Goal: Information Seeking & Learning: Learn about a topic

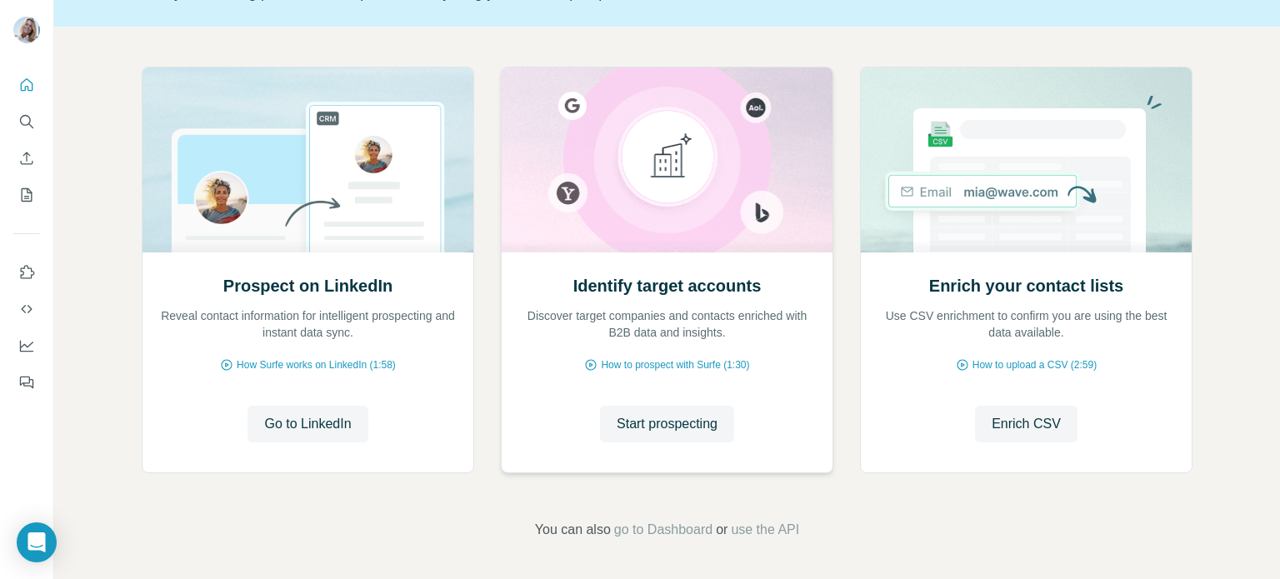
scroll to position [140, 0]
click at [277, 366] on span "How Surfe works on LinkedIn (1:58)" at bounding box center [316, 364] width 159 height 15
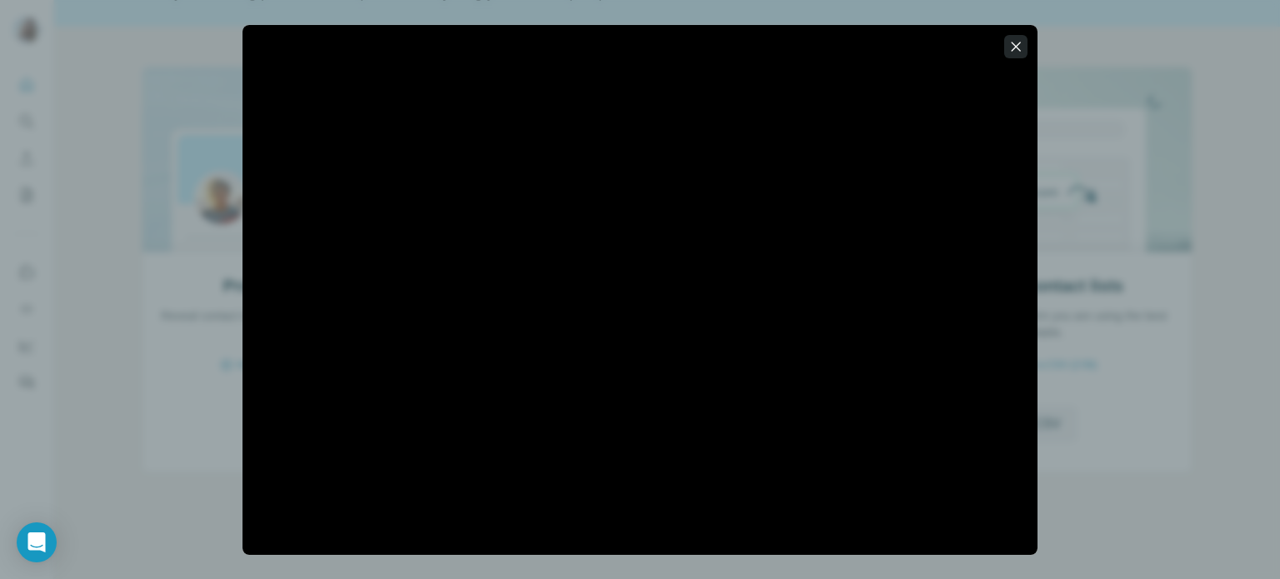
click at [1011, 53] on icon "button" at bounding box center [1015, 46] width 17 height 17
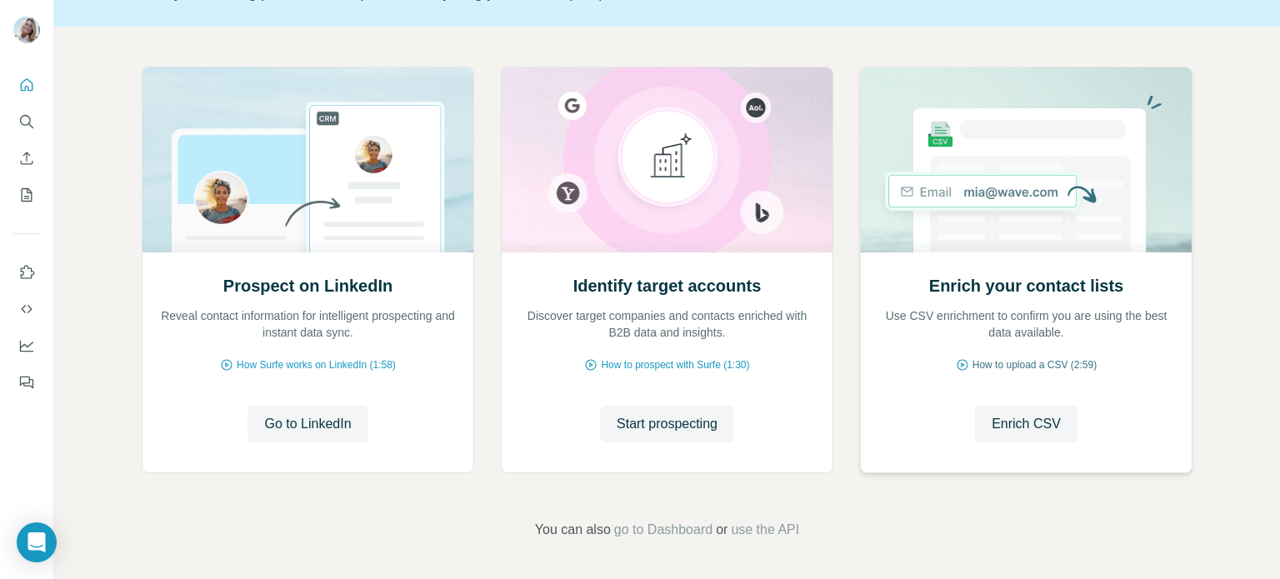
click at [1075, 365] on span "How to upload a CSV (2:59)" at bounding box center [1034, 364] width 124 height 15
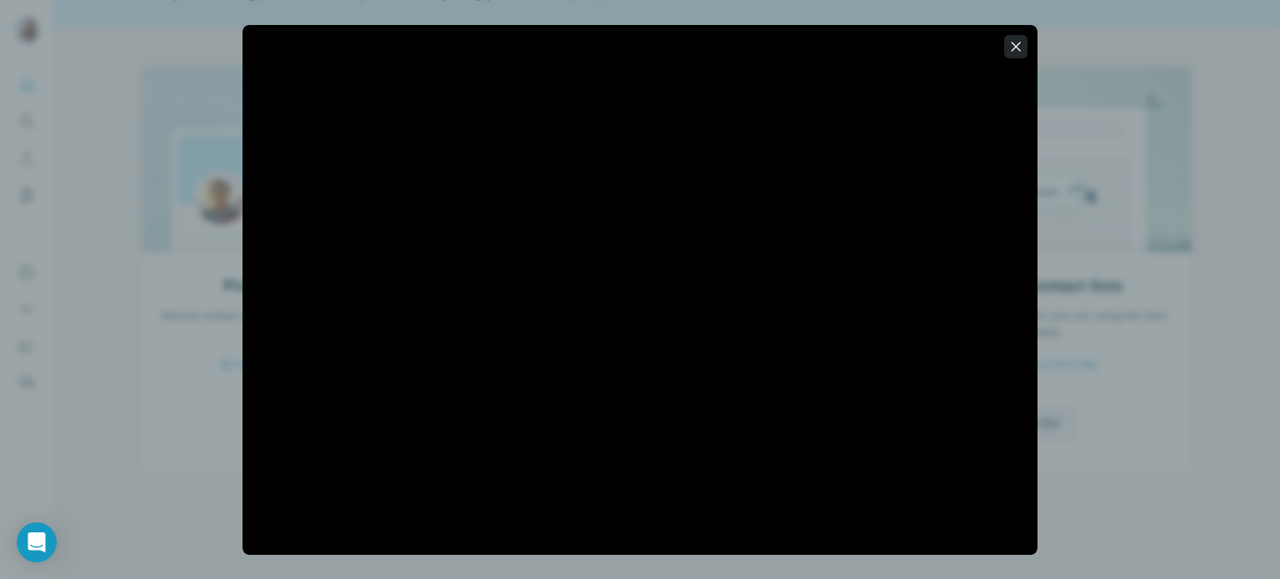
click at [1018, 52] on icon "button" at bounding box center [1015, 46] width 17 height 17
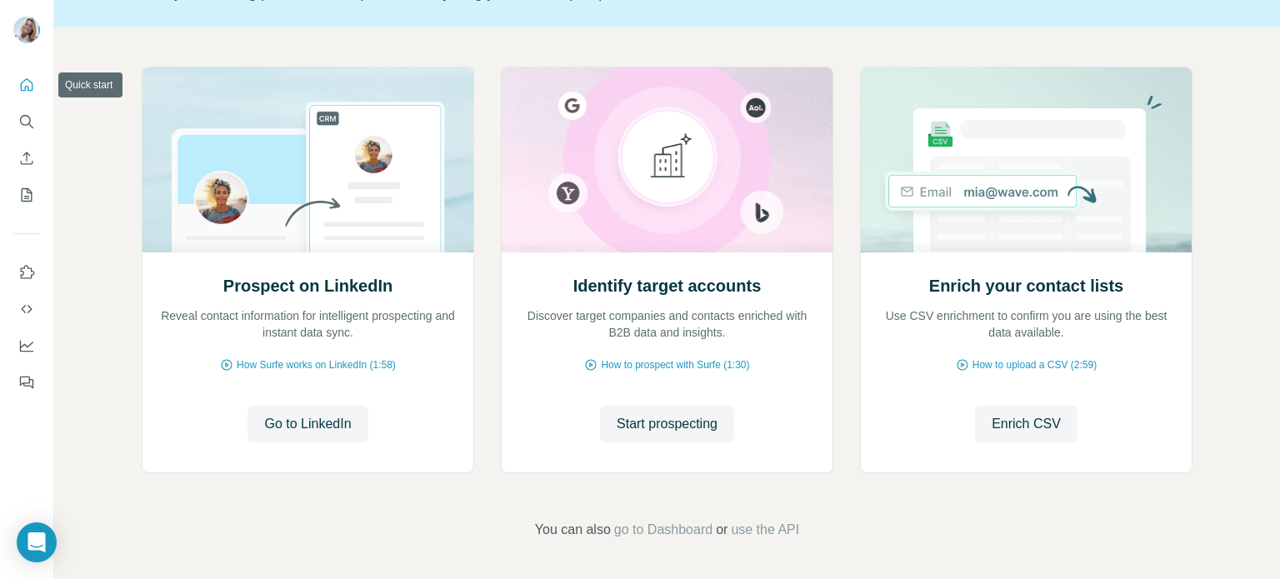
click at [28, 87] on icon "Quick start" at bounding box center [26, 85] width 17 height 17
click at [25, 86] on icon "Quick start" at bounding box center [27, 84] width 12 height 12
click at [30, 199] on icon "My lists" at bounding box center [26, 195] width 17 height 17
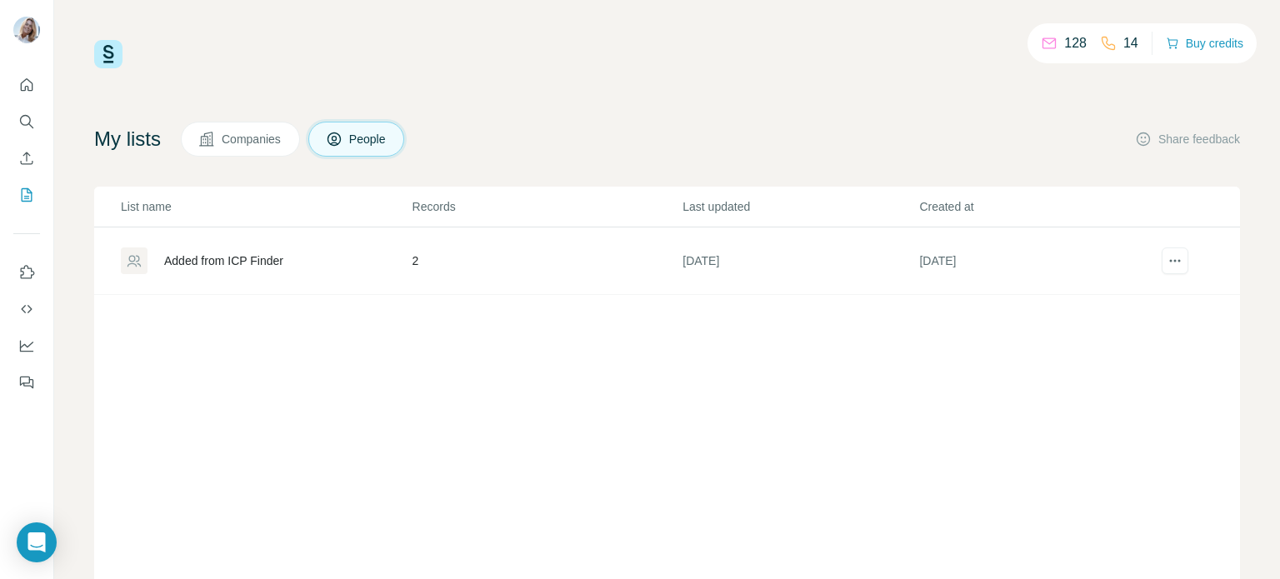
click at [417, 262] on td "2" at bounding box center [547, 260] width 271 height 67
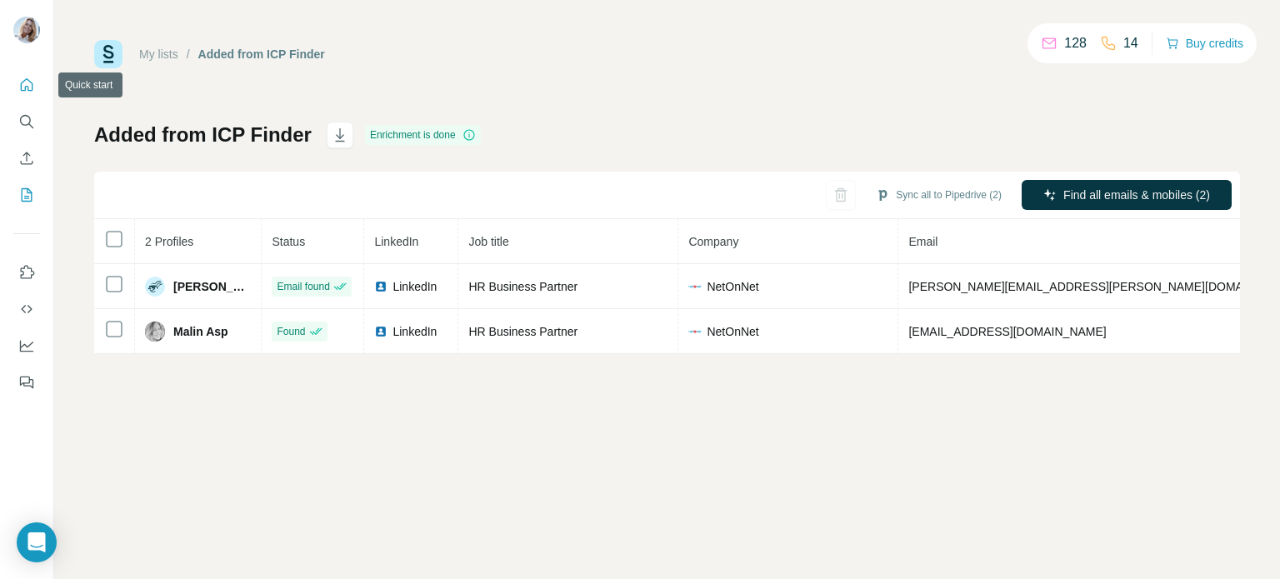
click at [24, 74] on button "Quick start" at bounding box center [26, 85] width 27 height 30
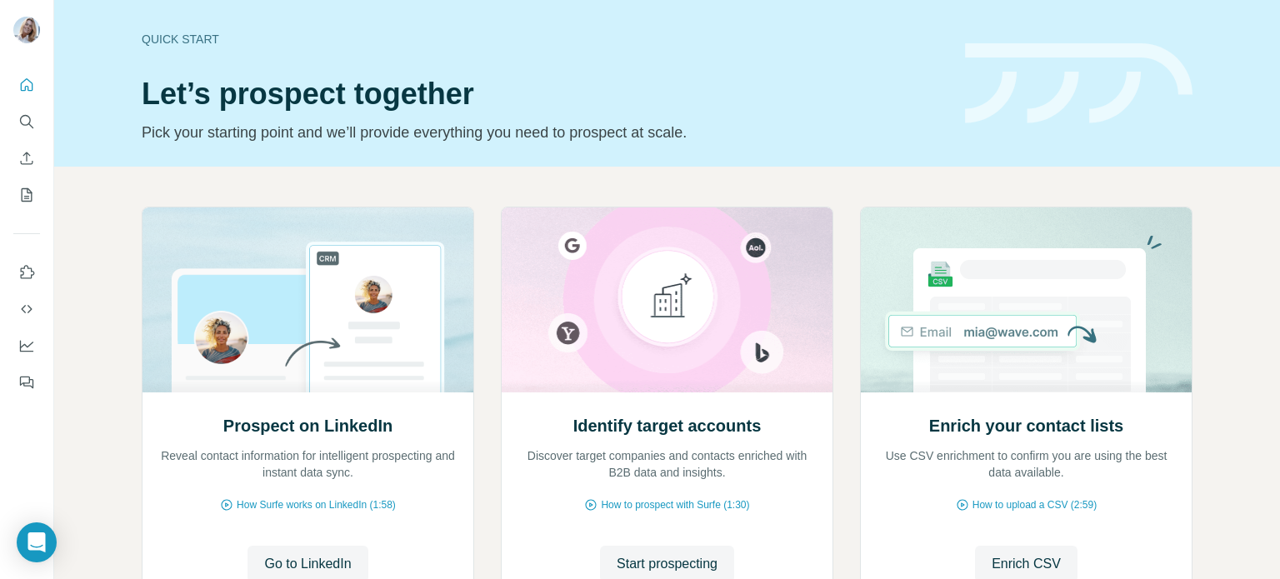
scroll to position [140, 0]
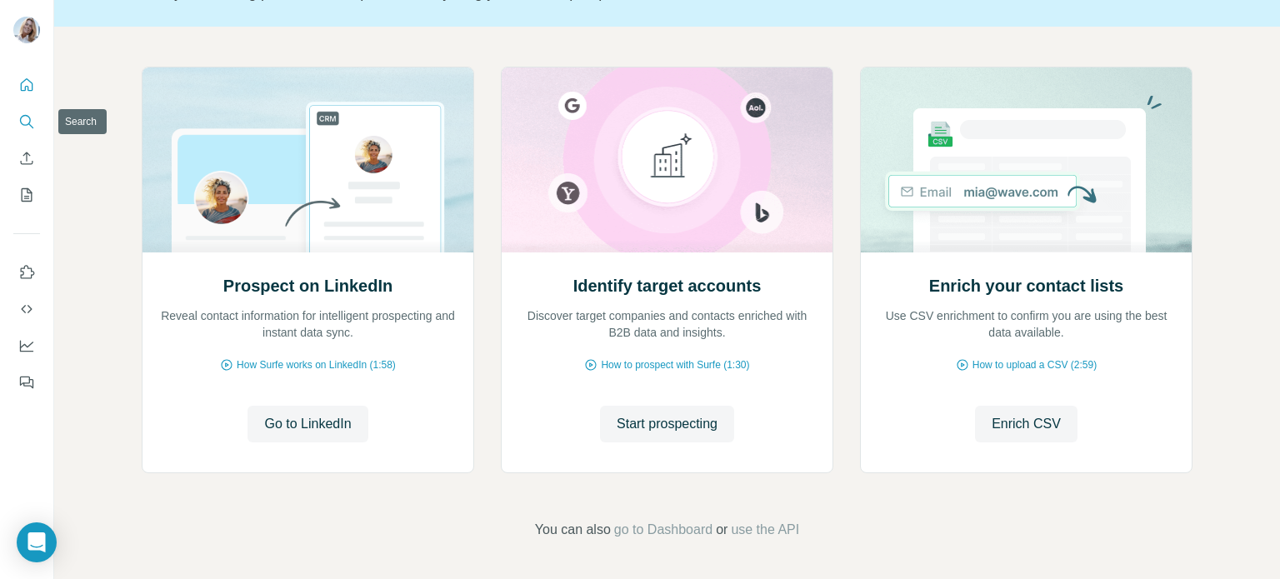
click at [31, 125] on icon "Search" at bounding box center [26, 121] width 17 height 17
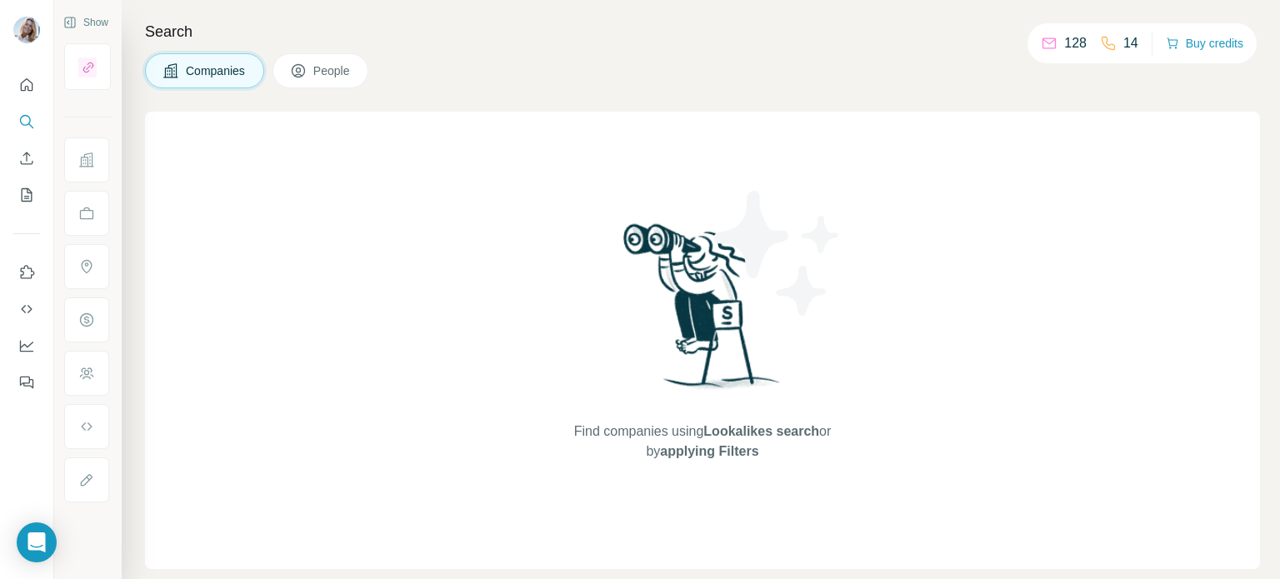
click at [309, 75] on button "People" at bounding box center [320, 70] width 97 height 35
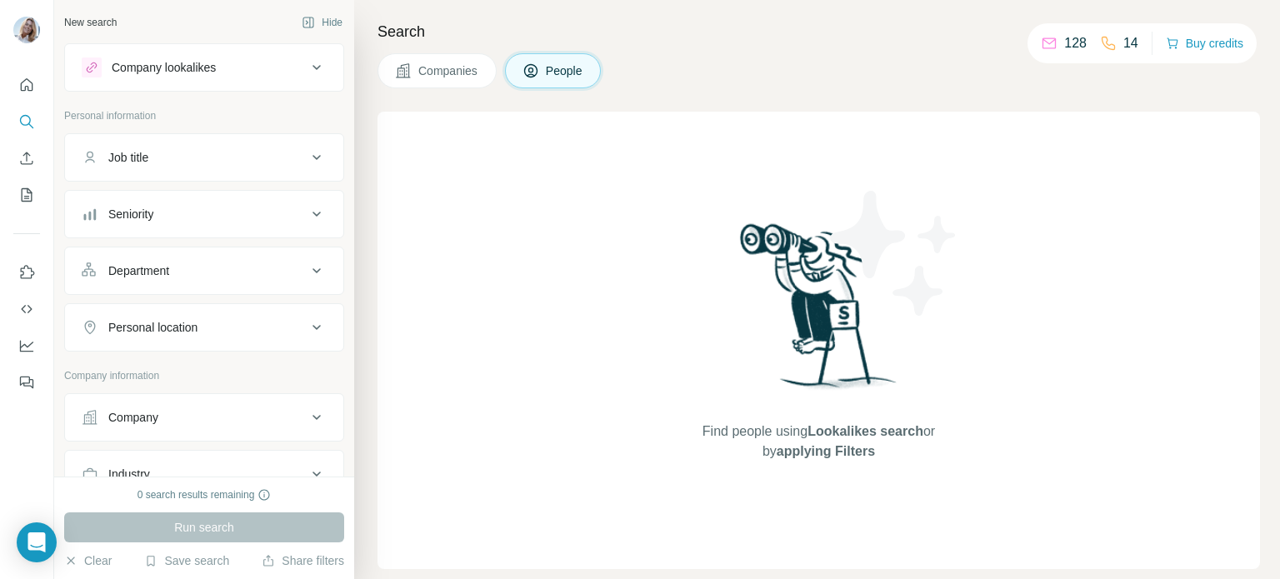
click at [227, 158] on div "Job title" at bounding box center [194, 157] width 225 height 17
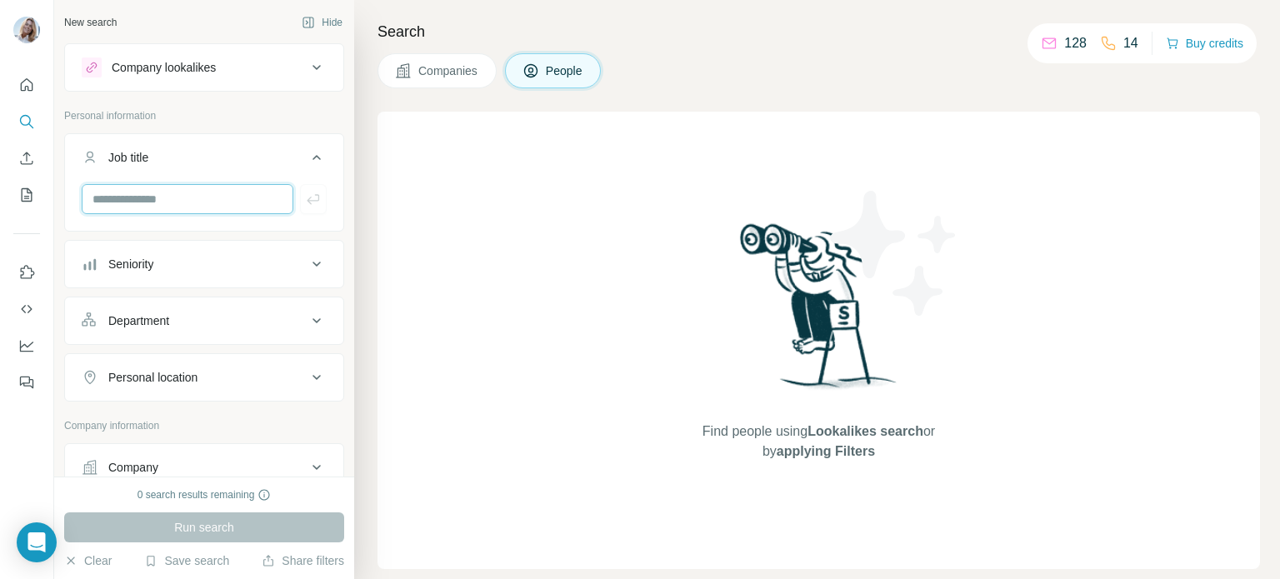
click at [192, 198] on input "text" at bounding box center [188, 199] width 212 height 30
type input "*"
type input "**********"
click at [214, 262] on div "Seniority" at bounding box center [194, 264] width 225 height 17
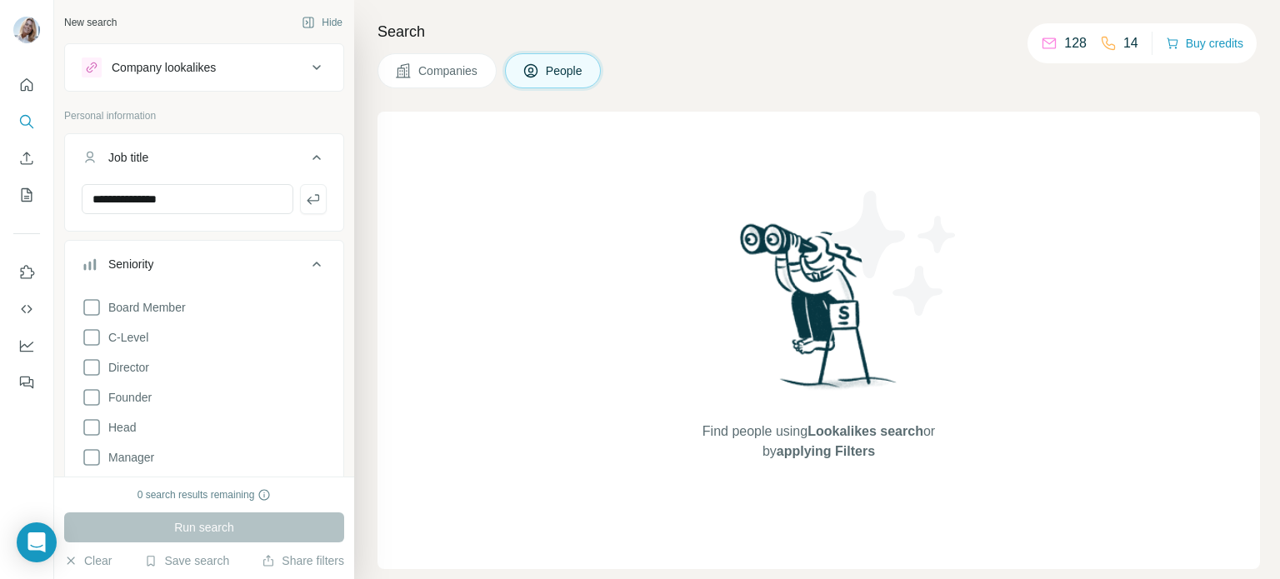
click at [151, 342] on div "Board Member C-Level Director Founder Head Manager Other Owner Partner VP" at bounding box center [204, 439] width 245 height 297
click at [97, 338] on icon at bounding box center [92, 337] width 20 height 20
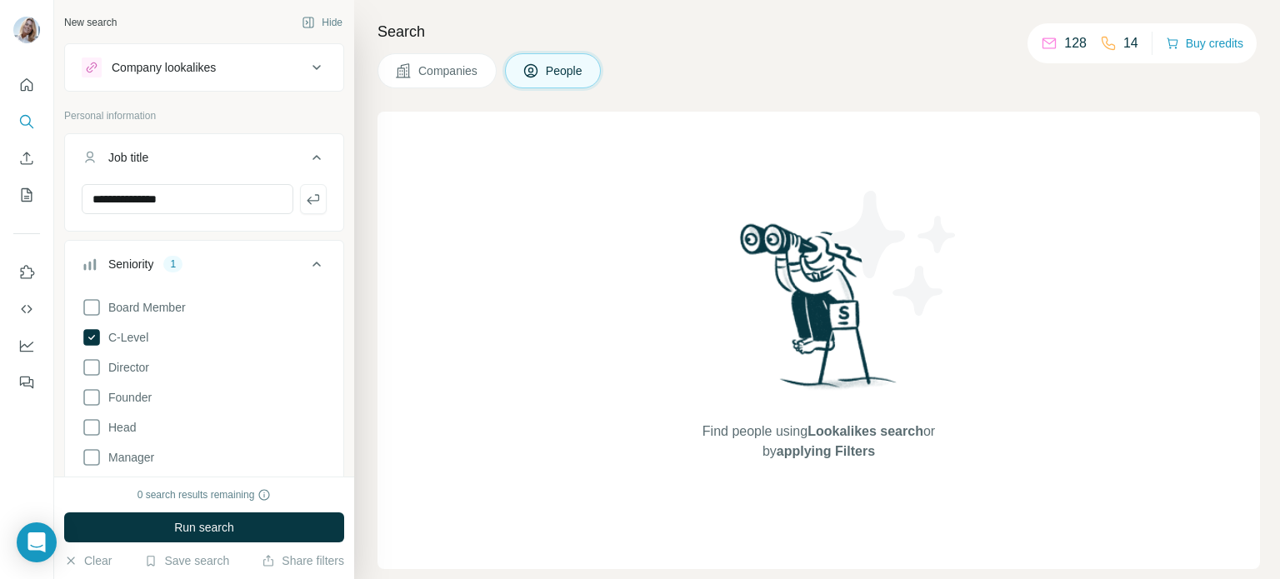
click at [522, 385] on div "Find people using Lookalikes search or by applying Filters" at bounding box center [818, 340] width 882 height 457
click at [92, 457] on icon at bounding box center [92, 457] width 20 height 20
click at [242, 532] on button "Run search" at bounding box center [204, 527] width 280 height 30
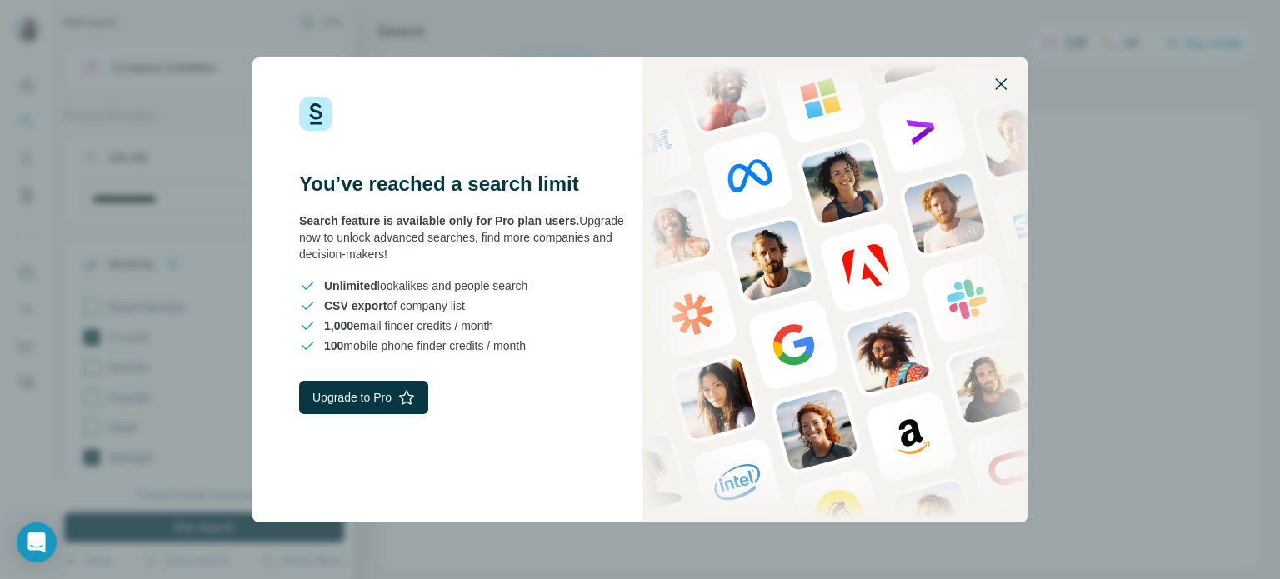
click at [998, 87] on icon "button" at bounding box center [1001, 84] width 20 height 20
